Goal: Transaction & Acquisition: Purchase product/service

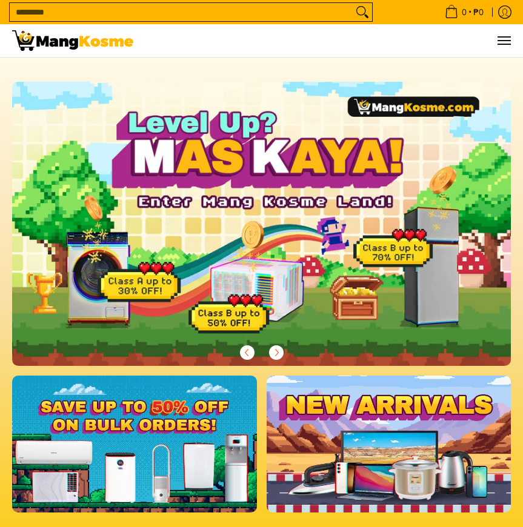
click at [269, 18] on input "Search..." at bounding box center [181, 12] width 343 height 18
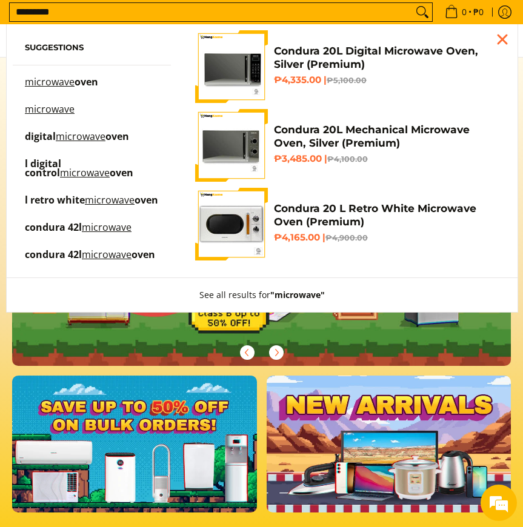
type input "*********"
click at [297, 221] on h4 "Condura 20 L Retro White Microwave Oven (Premium)" at bounding box center [386, 215] width 225 height 26
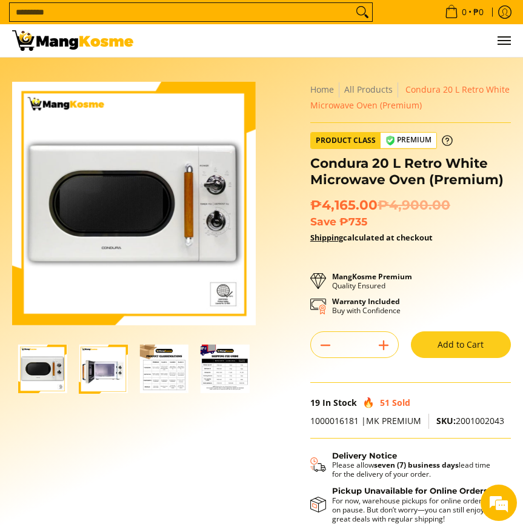
scroll to position [1, 0]
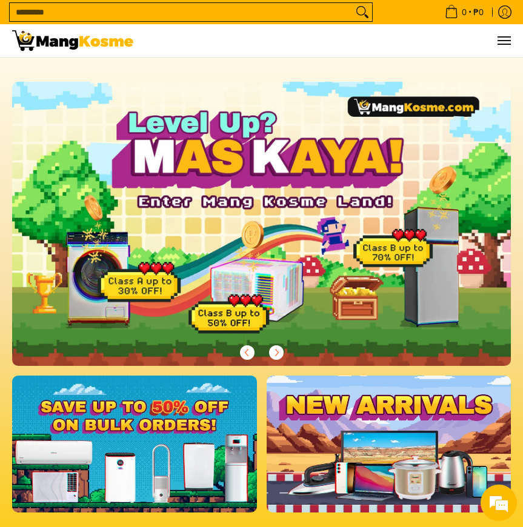
click at [234, 5] on input "Search..." at bounding box center [181, 12] width 343 height 18
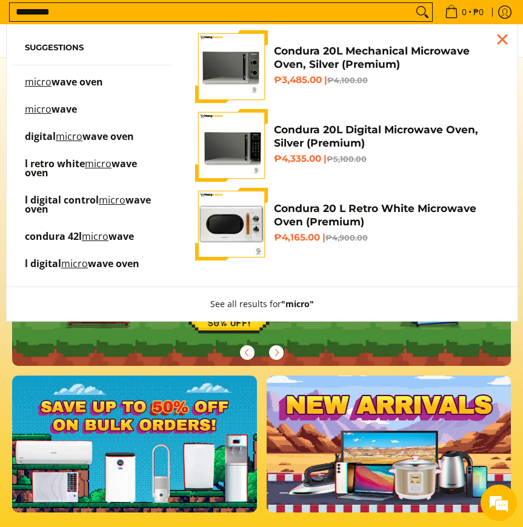
type input "*********"
click at [413, 3] on button "Search" at bounding box center [422, 12] width 19 height 18
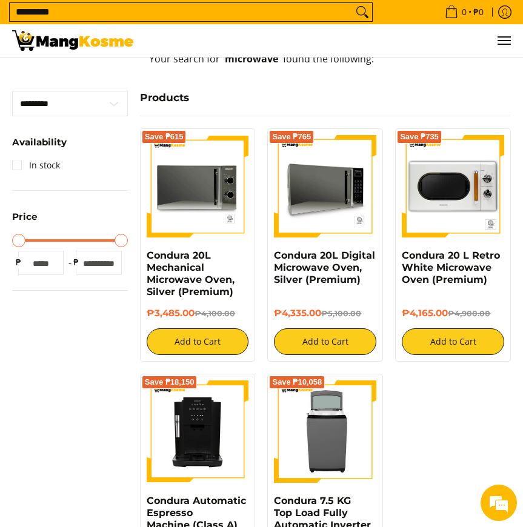
scroll to position [282, 0]
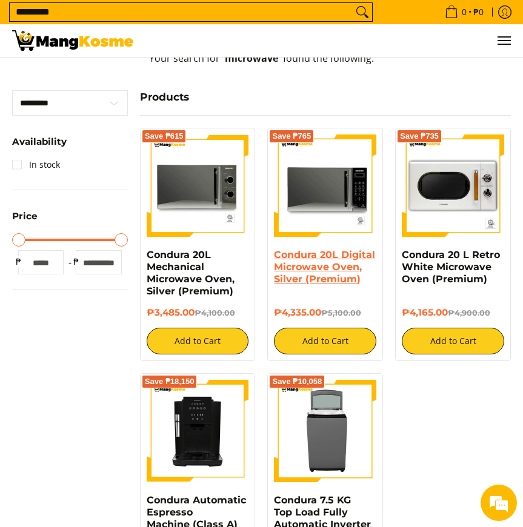
click at [314, 271] on link "Condura 20L Digital Microwave Oven, Silver (Premium)" at bounding box center [324, 267] width 101 height 36
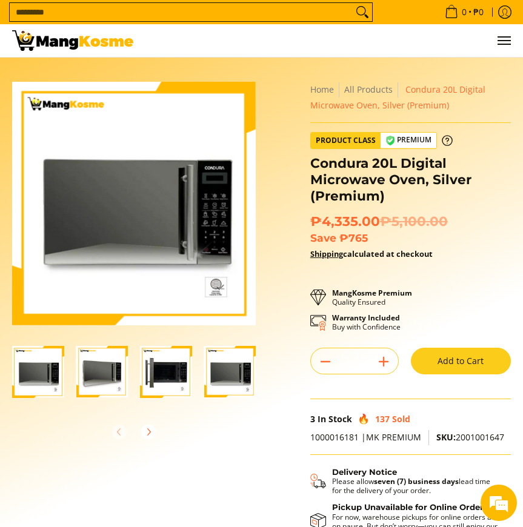
click at [449, 366] on button "Add to Cart" at bounding box center [461, 361] width 100 height 27
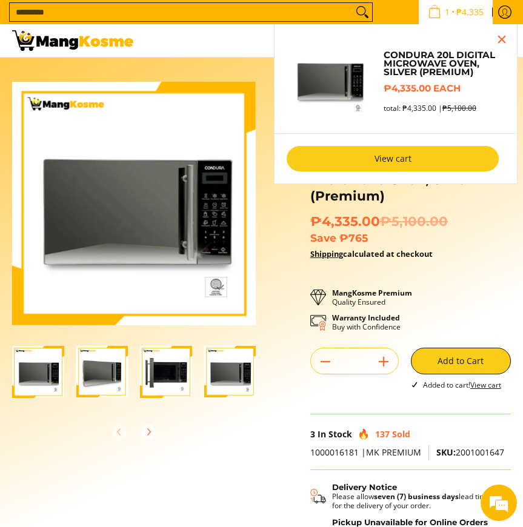
click at [439, 165] on link "View cart" at bounding box center [393, 158] width 212 height 25
